Goal: Information Seeking & Learning: Check status

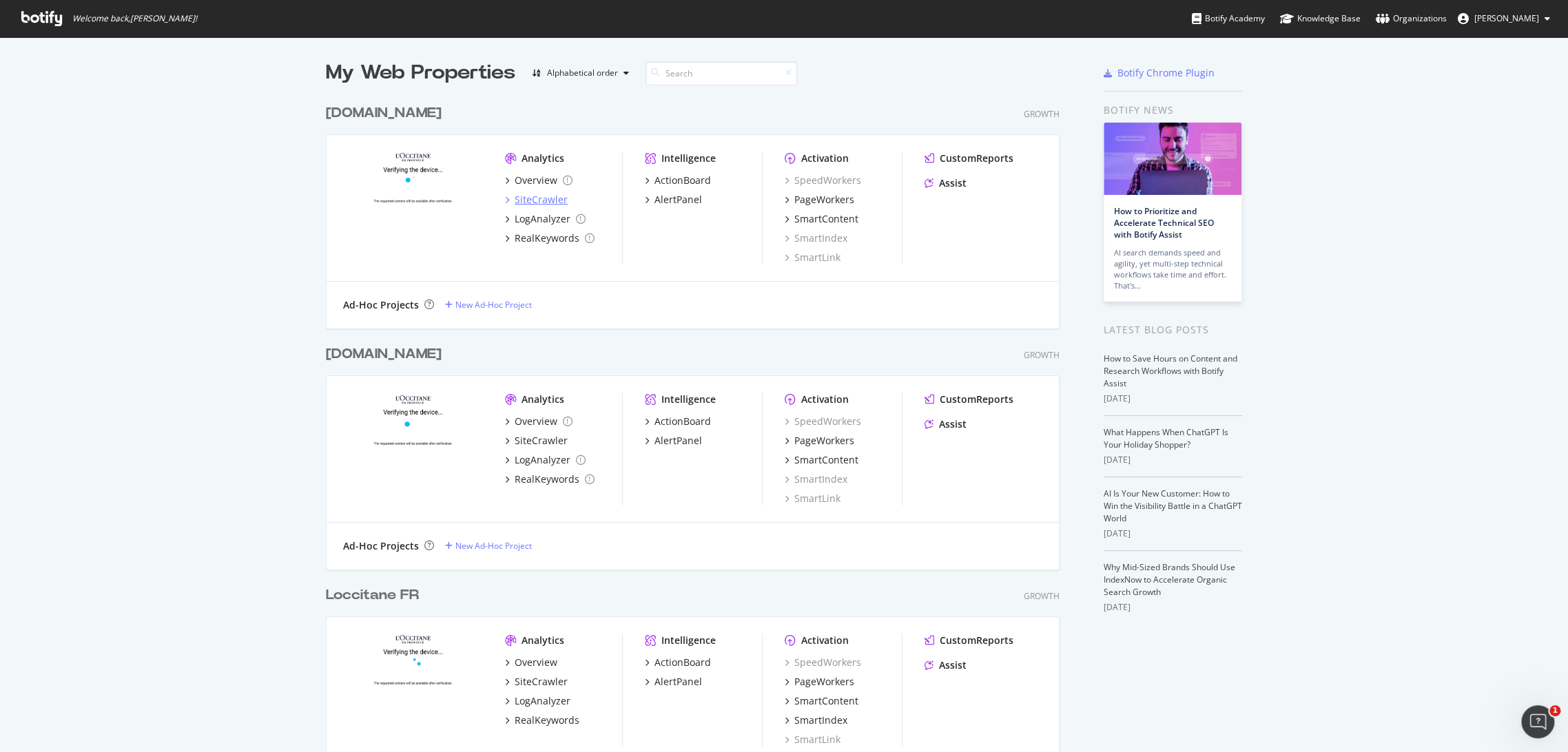
click at [545, 202] on div "SiteCrawler" at bounding box center [541, 200] width 53 height 14
